Goal: Transaction & Acquisition: Purchase product/service

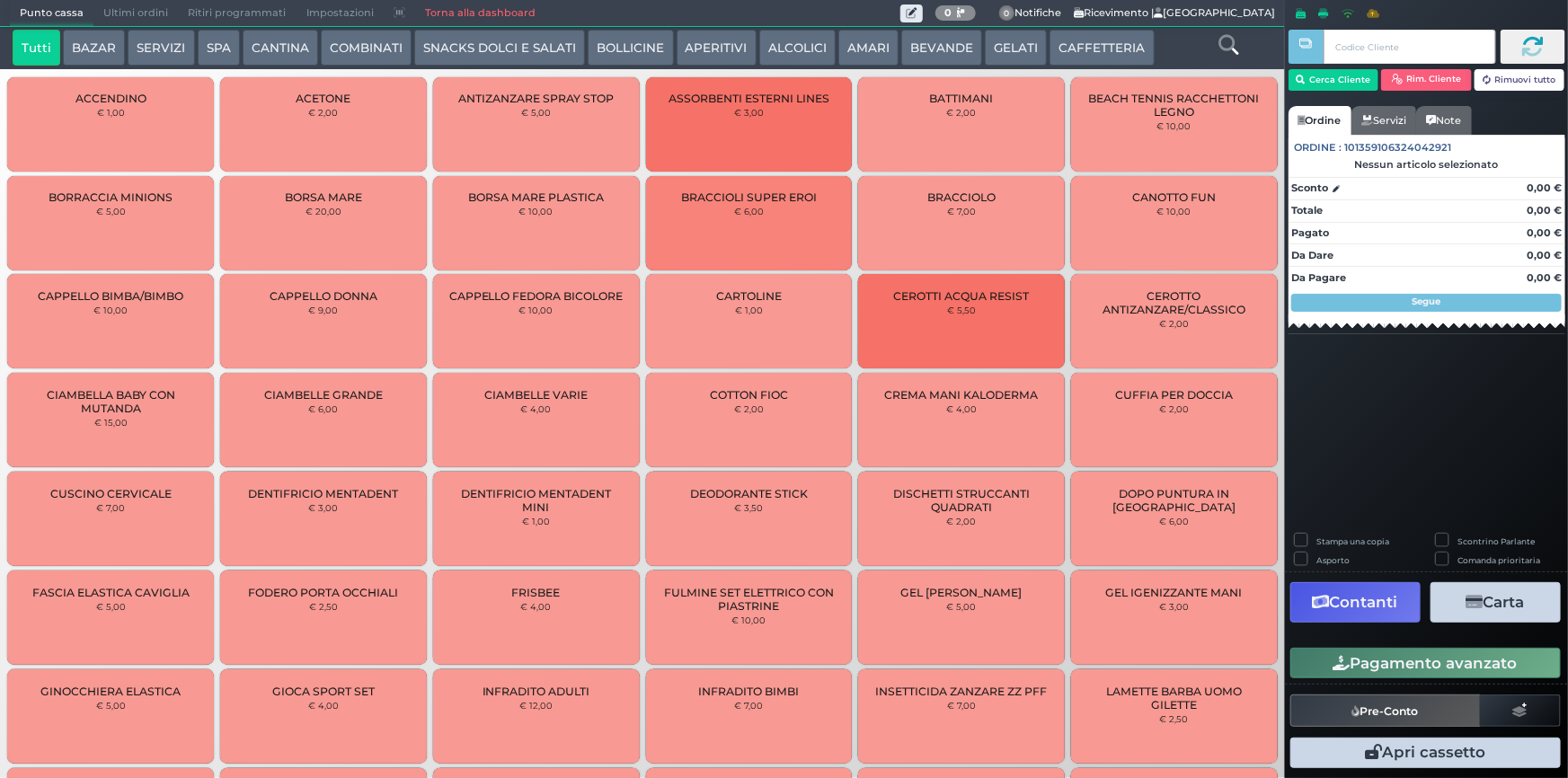
click at [923, 32] on button "BEVANDE" at bounding box center [942, 48] width 81 height 36
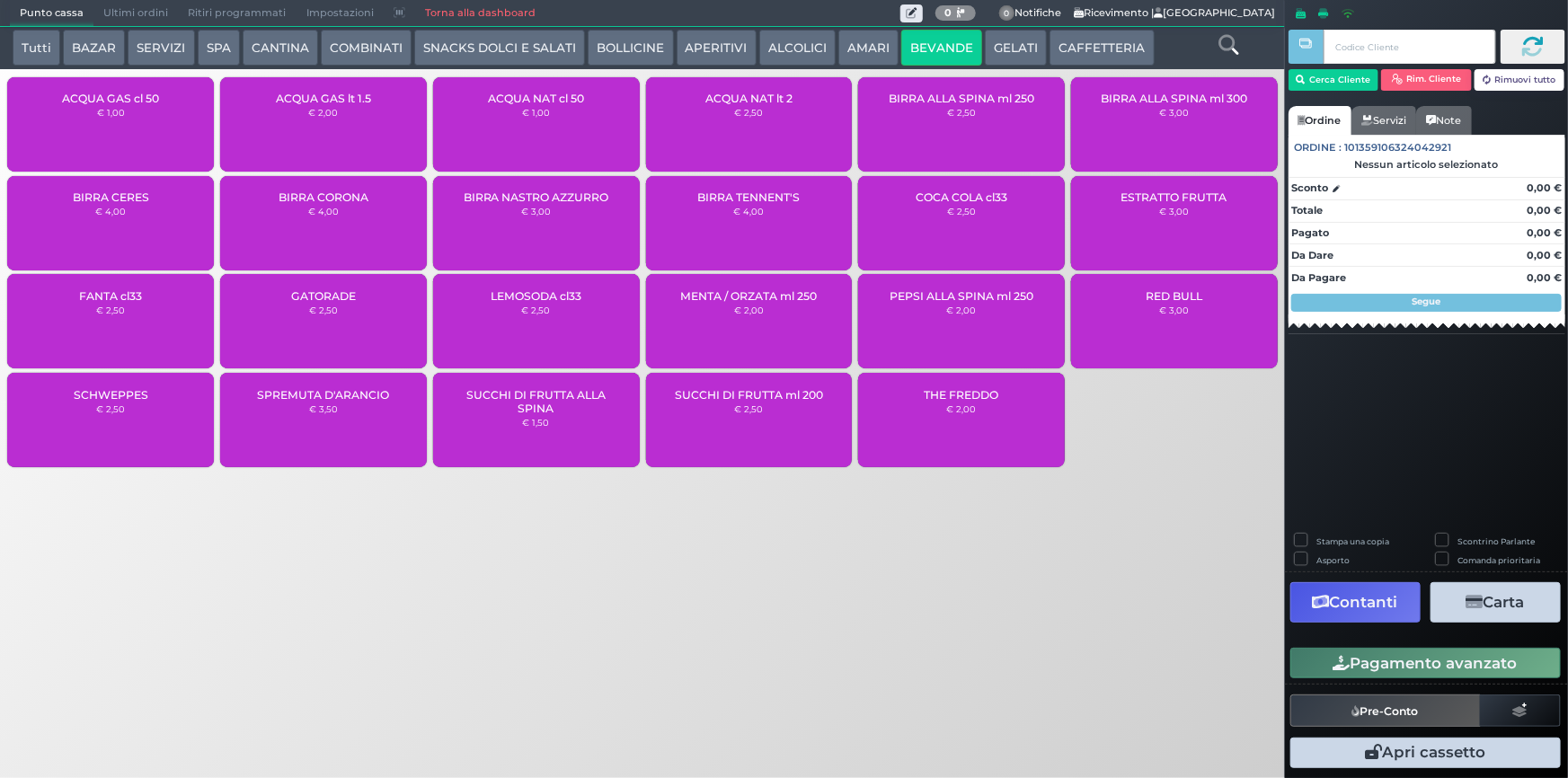
click at [499, 112] on div "ACQUA NAT cl 50 € 1,00" at bounding box center [536, 124] width 206 height 95
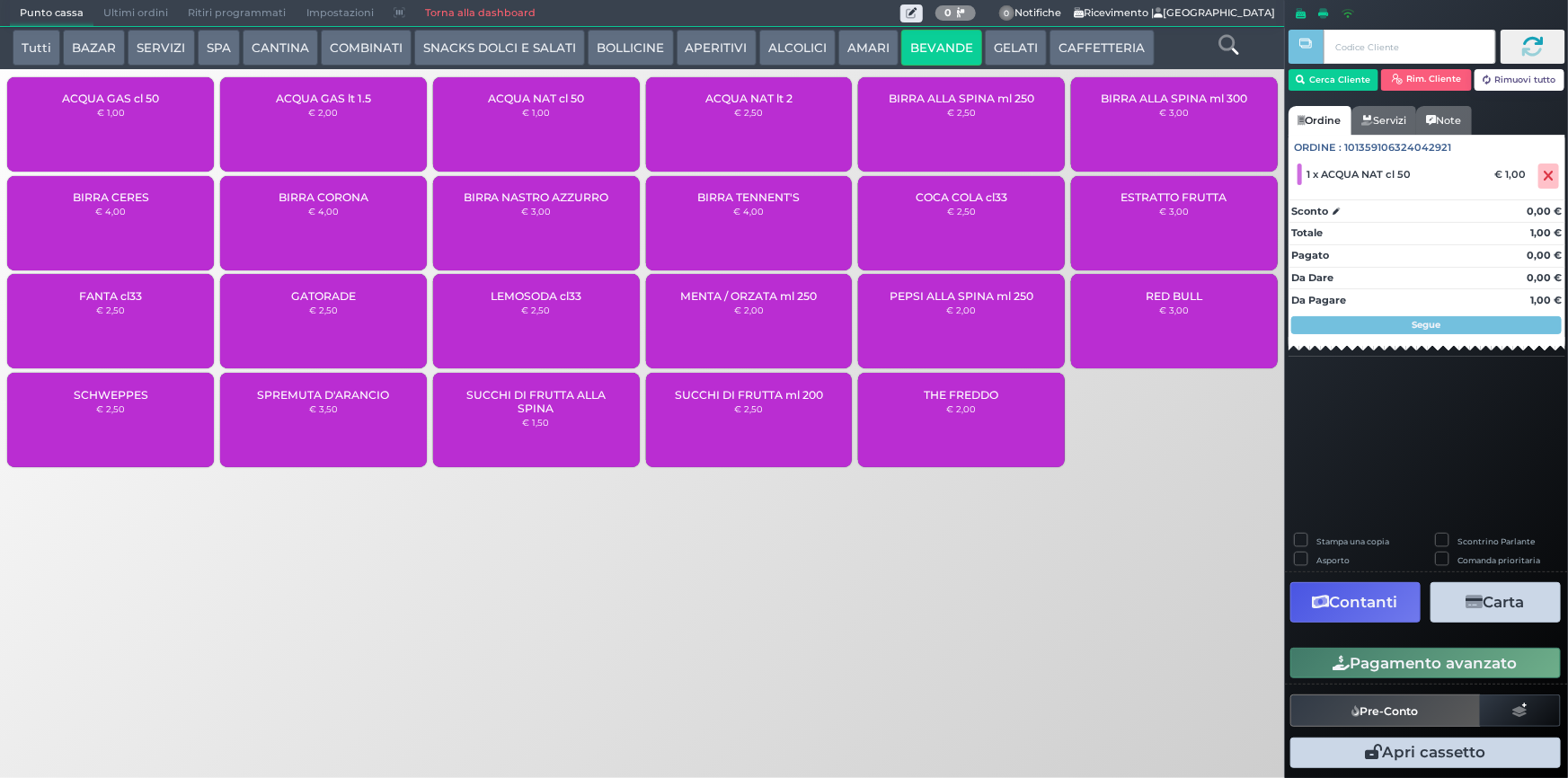
click at [564, 135] on div "ACQUA NAT cl 50 € 1,00" at bounding box center [536, 124] width 206 height 95
click at [1334, 665] on icon "button" at bounding box center [1342, 664] width 17 height 15
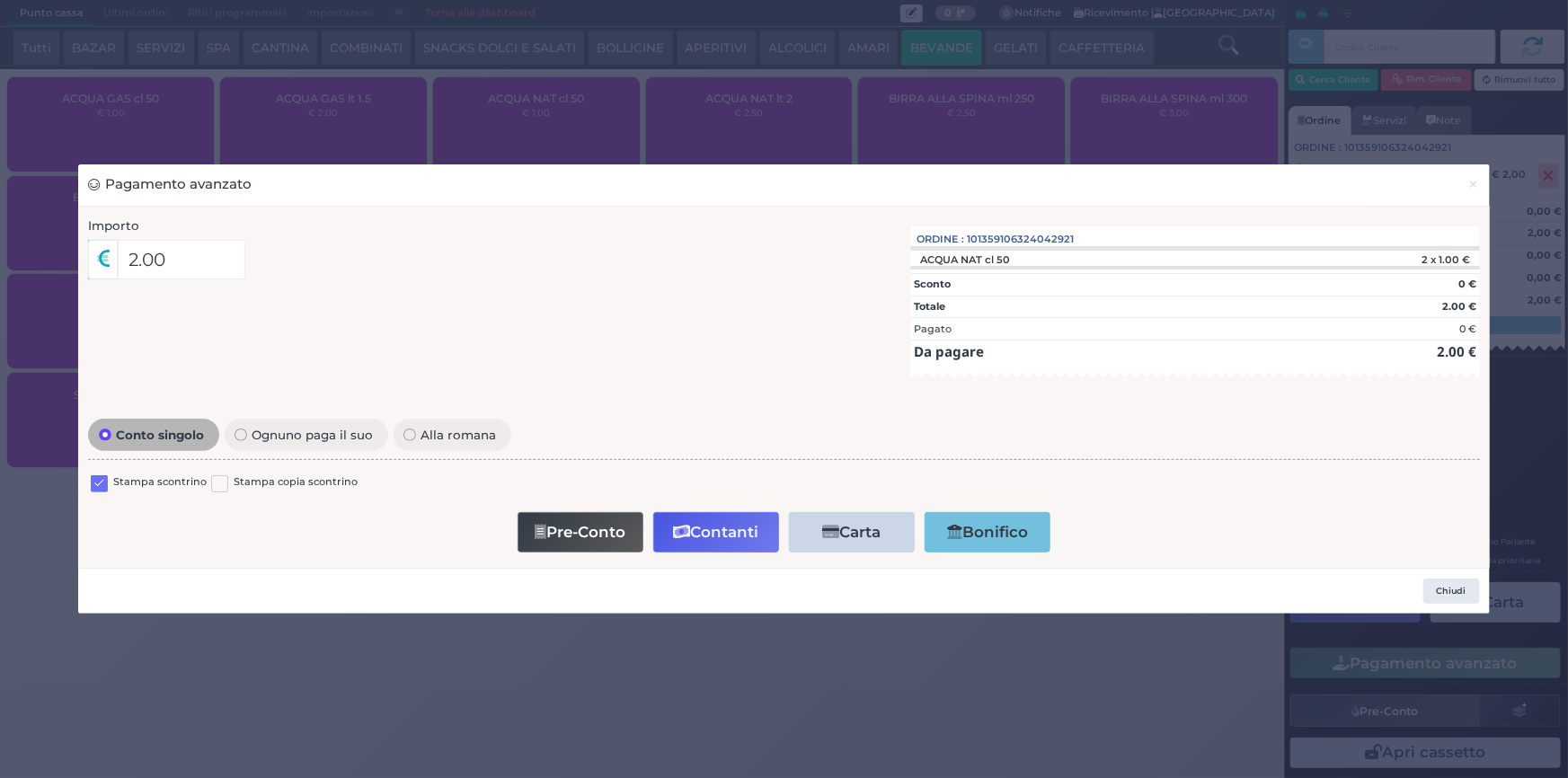
click at [94, 479] on label at bounding box center [99, 483] width 17 height 17
click at [0, 0] on input "checkbox" at bounding box center [0, 0] width 0 height 0
click at [694, 533] on button "Contanti" at bounding box center [716, 532] width 126 height 41
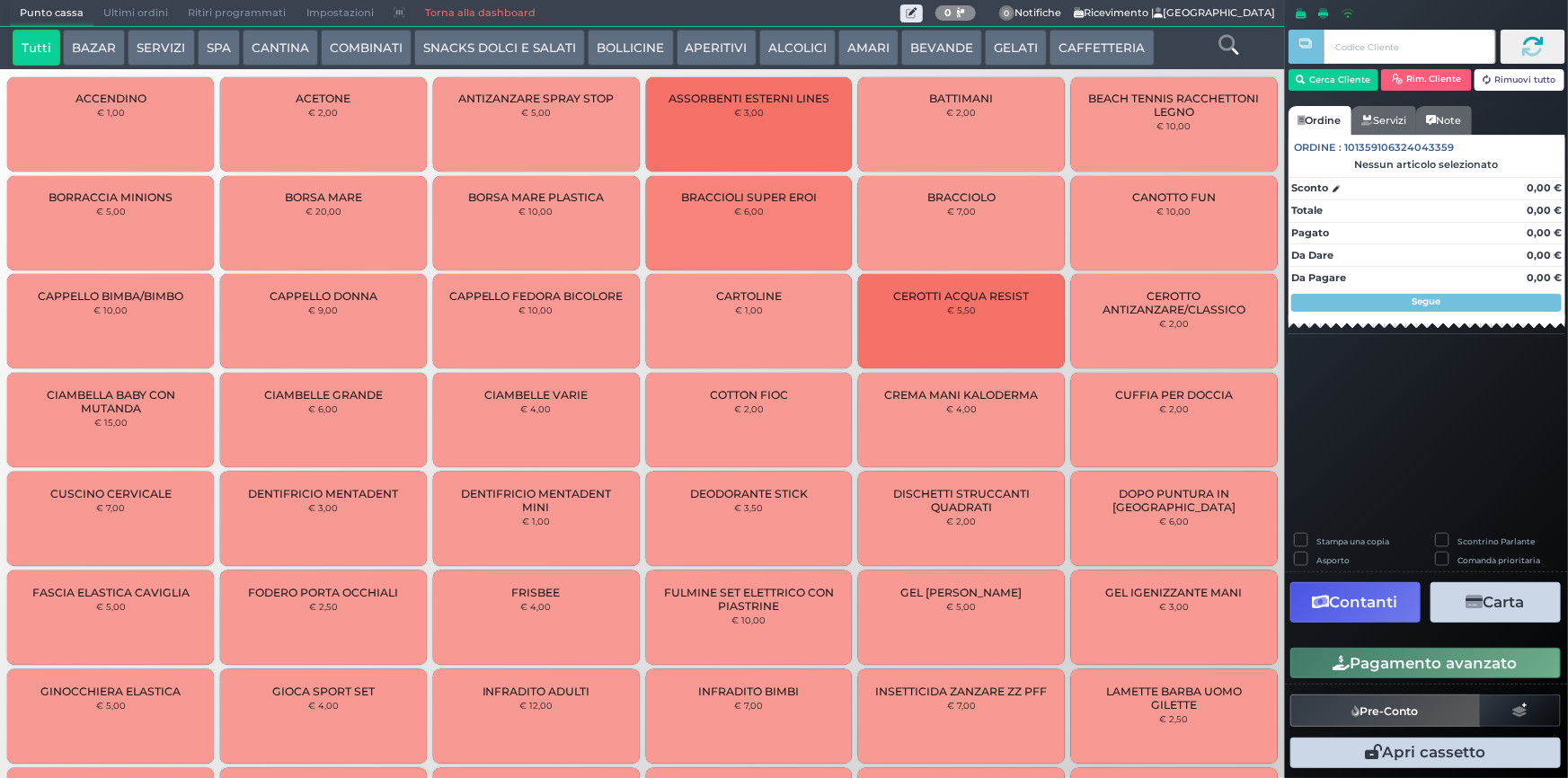
click at [100, 10] on span "Ultimi ordini" at bounding box center [136, 14] width 85 height 25
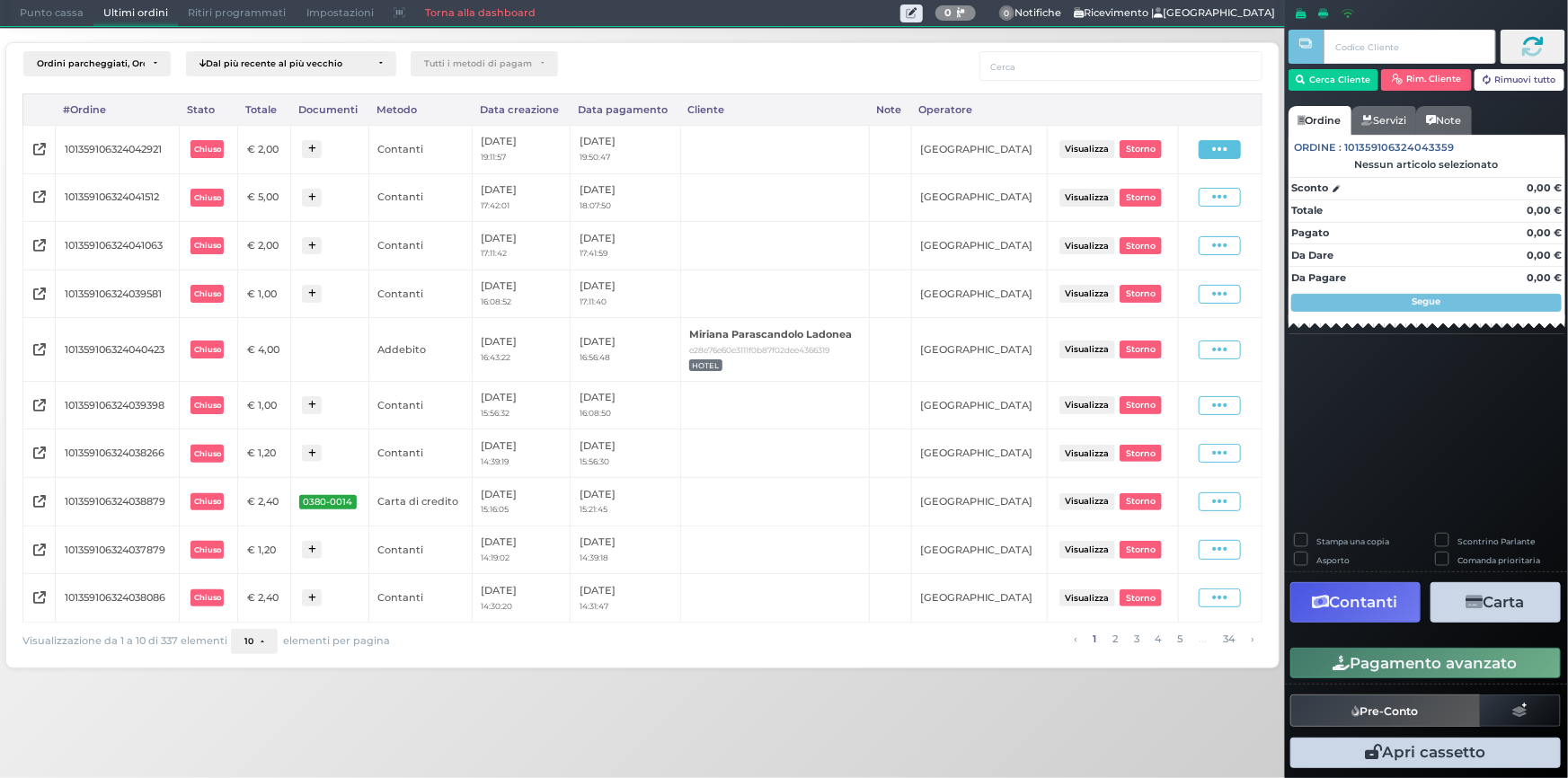
click at [1219, 151] on icon at bounding box center [1219, 150] width 15 height 17
click at [1168, 195] on span "Ristampa Pre-Conto" at bounding box center [1181, 201] width 74 height 31
click at [55, 19] on span "Punto cassa" at bounding box center [51, 14] width 84 height 25
